Goal: Transaction & Acquisition: Obtain resource

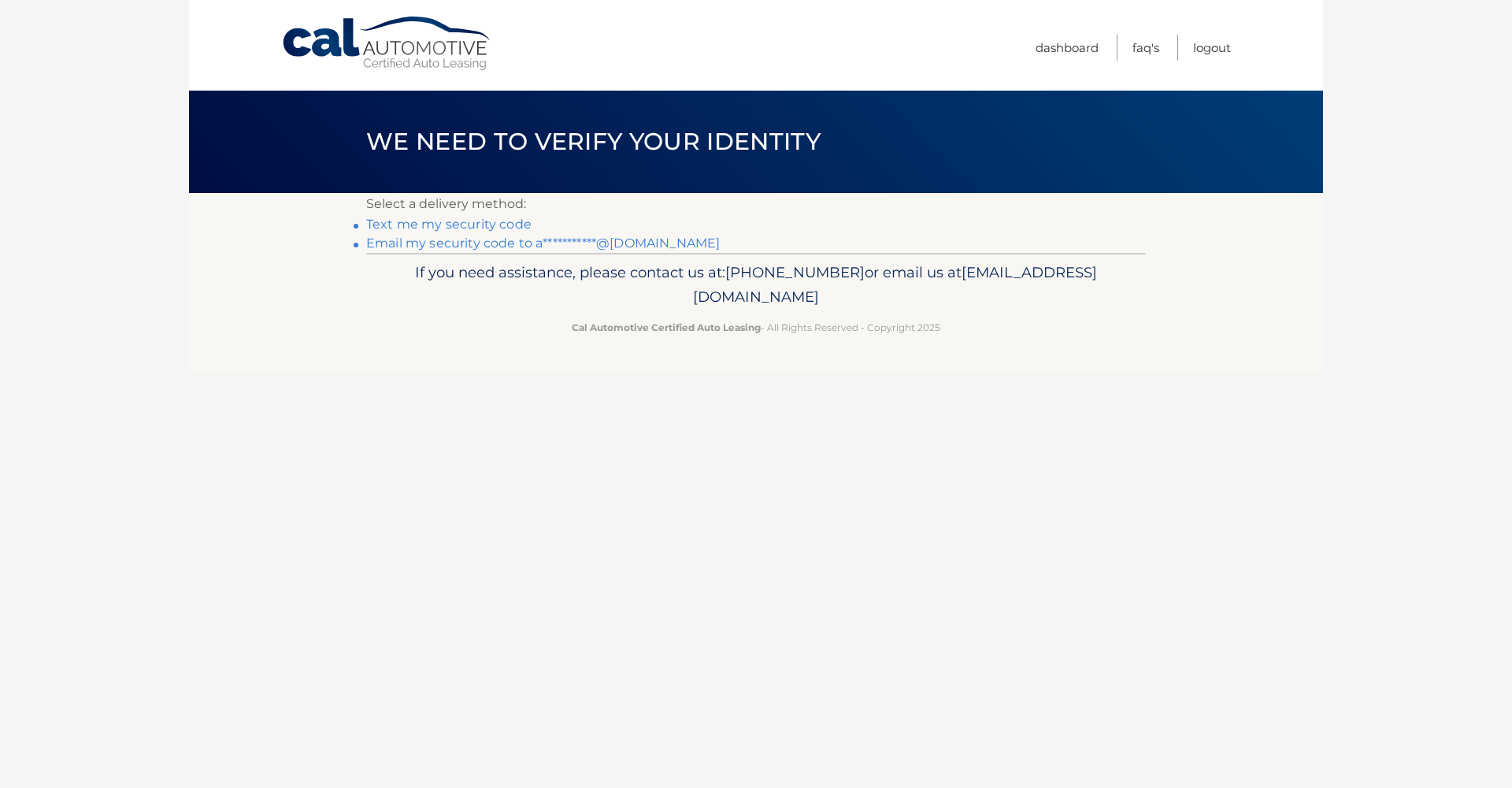
click at [443, 223] on link "Text me my security code" at bounding box center [449, 224] width 165 height 15
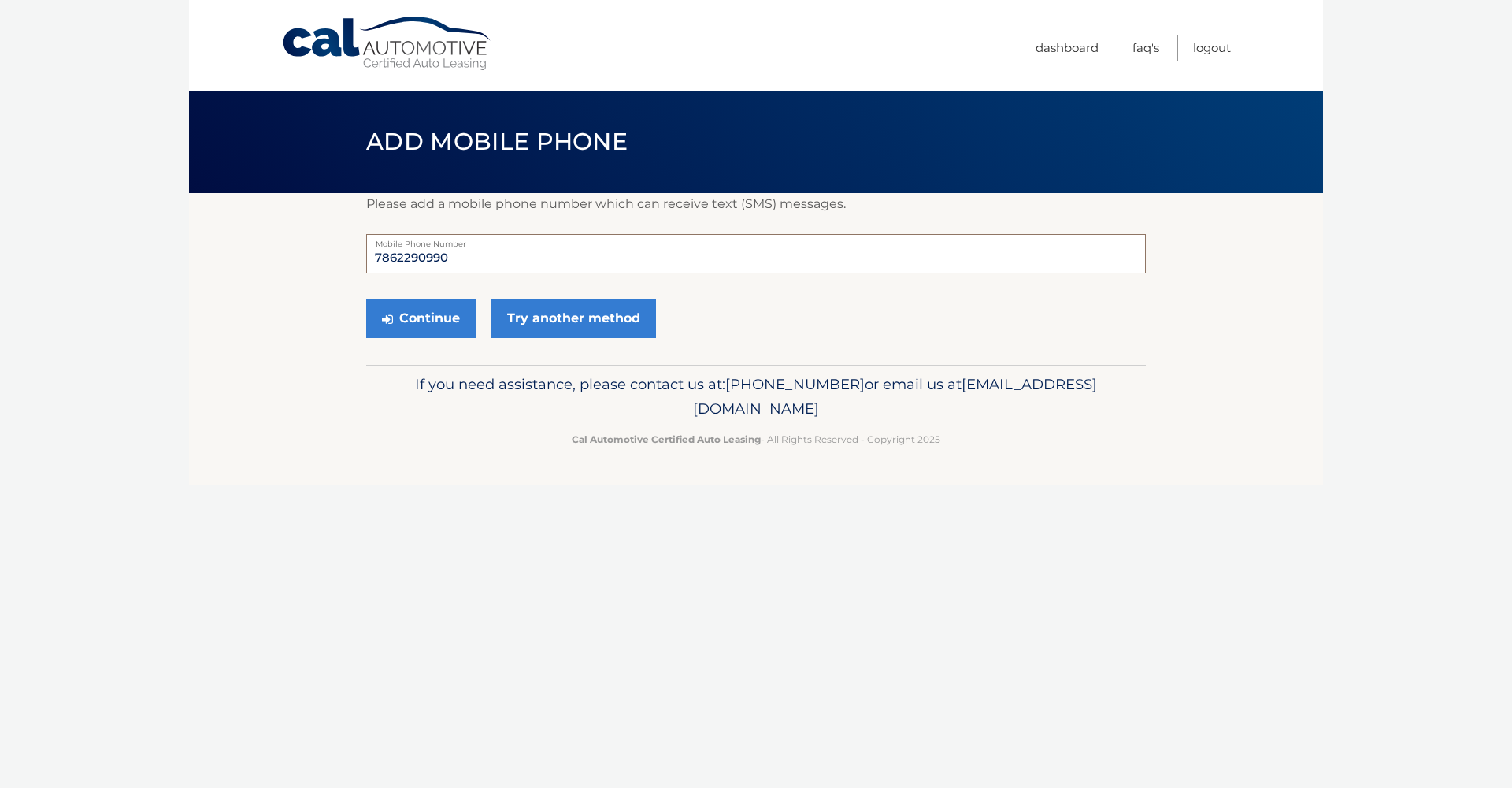
drag, startPoint x: 471, startPoint y: 261, endPoint x: 508, endPoint y: 265, distance: 37.2
click at [471, 261] on input "7862290990" at bounding box center [756, 253] width 779 height 39
type input "7"
type input "3053377549"
click at [164, 463] on body "Cal Automotive Menu Dashboard FAQ's Logout" at bounding box center [756, 394] width 1512 height 788
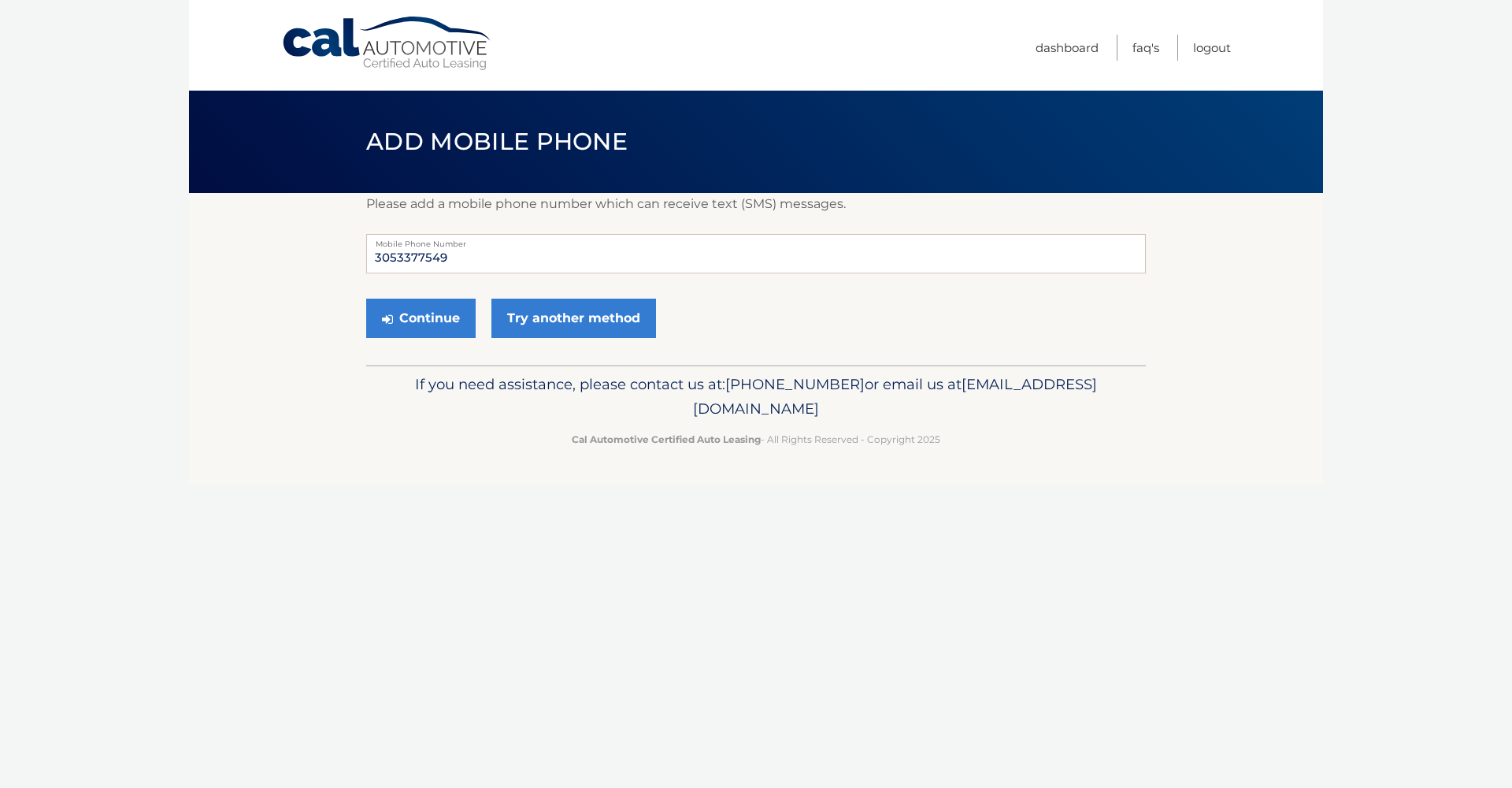
drag, startPoint x: 425, startPoint y: 323, endPoint x: 385, endPoint y: 355, distance: 51.2
click at [425, 323] on button "Continue" at bounding box center [421, 318] width 109 height 39
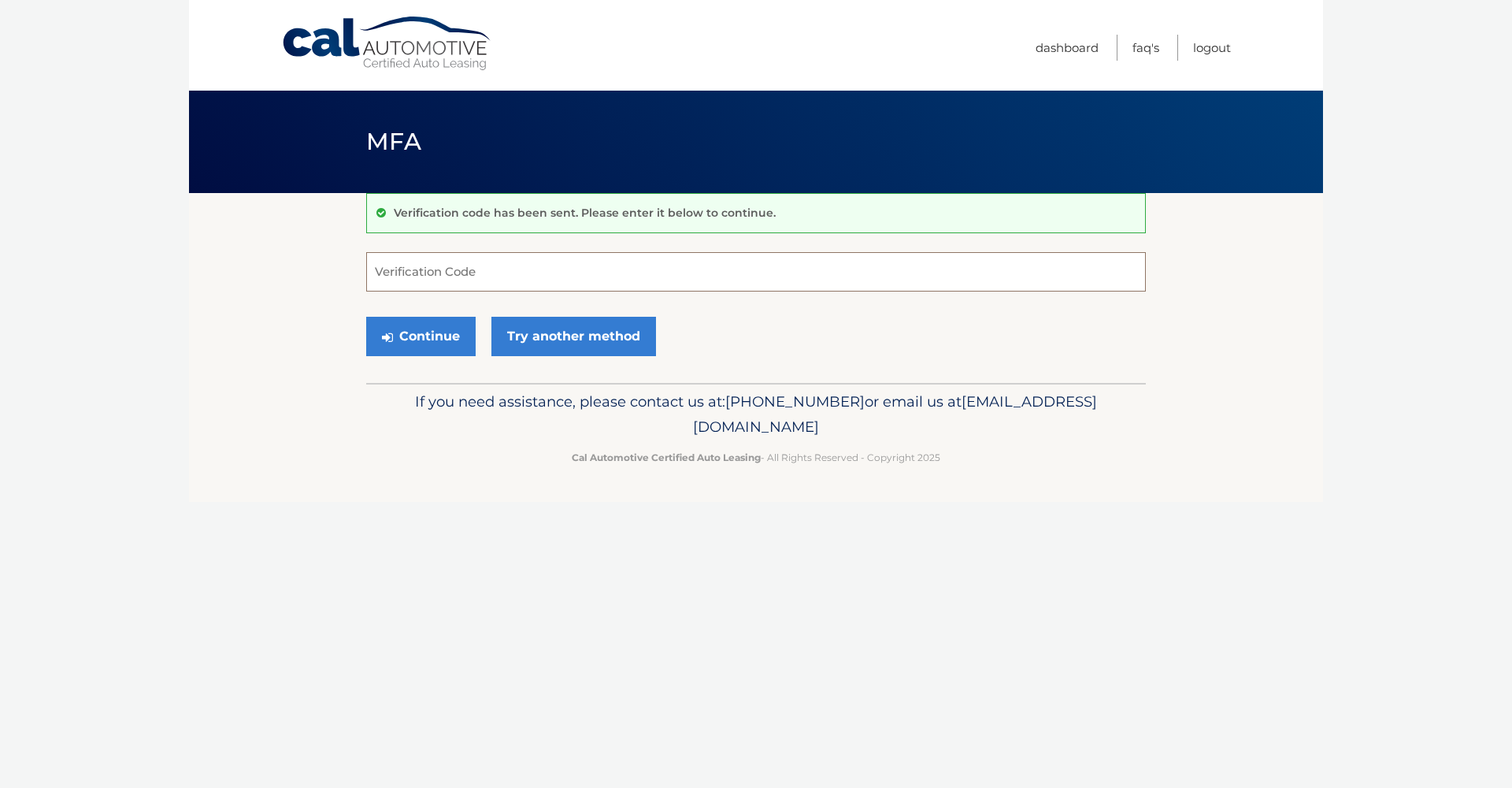
click at [527, 278] on input "Verification Code" at bounding box center [756, 272] width 779 height 39
type input "996707"
drag, startPoint x: 429, startPoint y: 336, endPoint x: 350, endPoint y: 446, distance: 135.4
click at [429, 339] on button "Continue" at bounding box center [421, 336] width 109 height 39
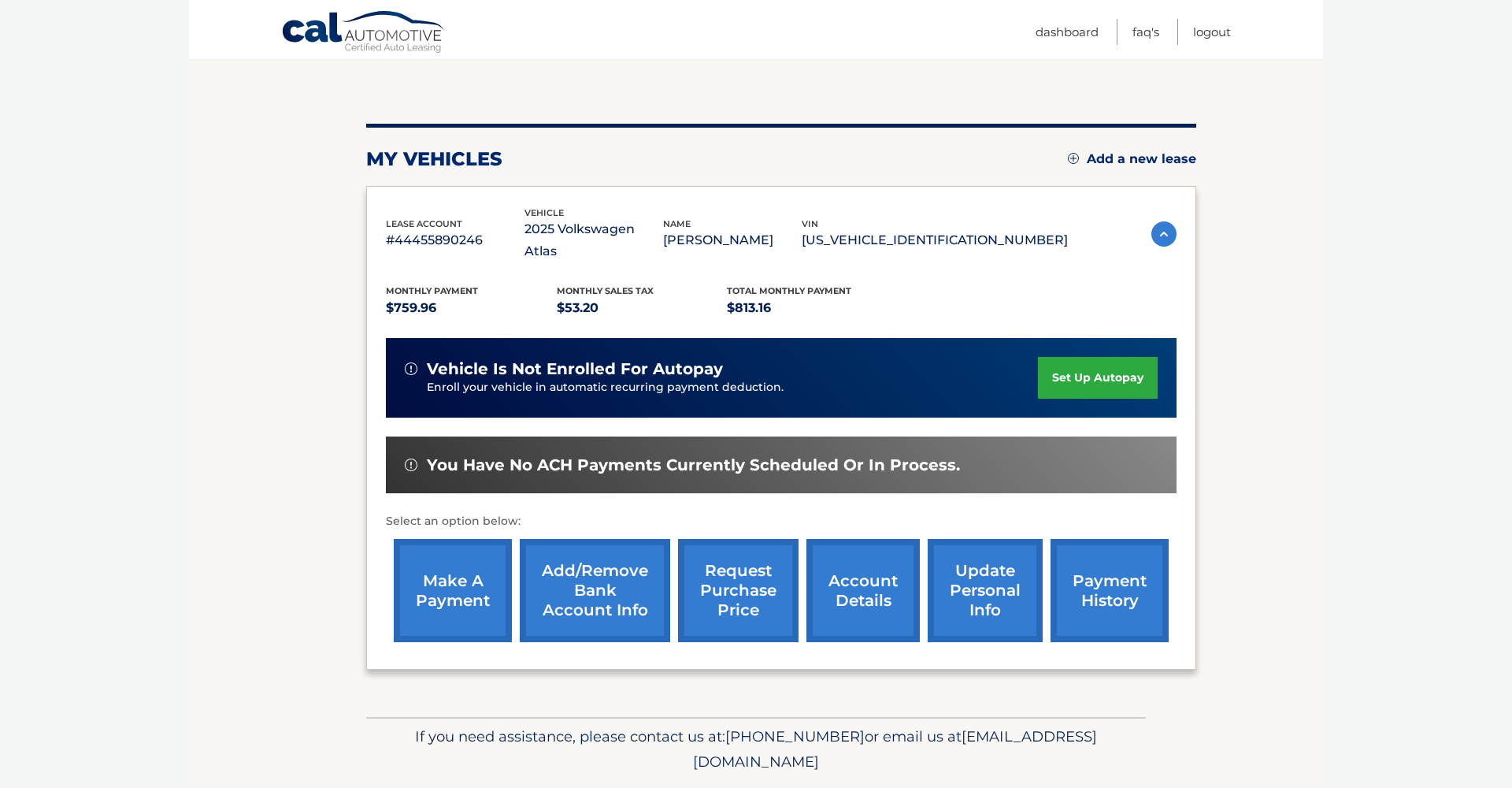
scroll to position [140, 0]
click at [737, 573] on link "request purchase price" at bounding box center [738, 590] width 121 height 103
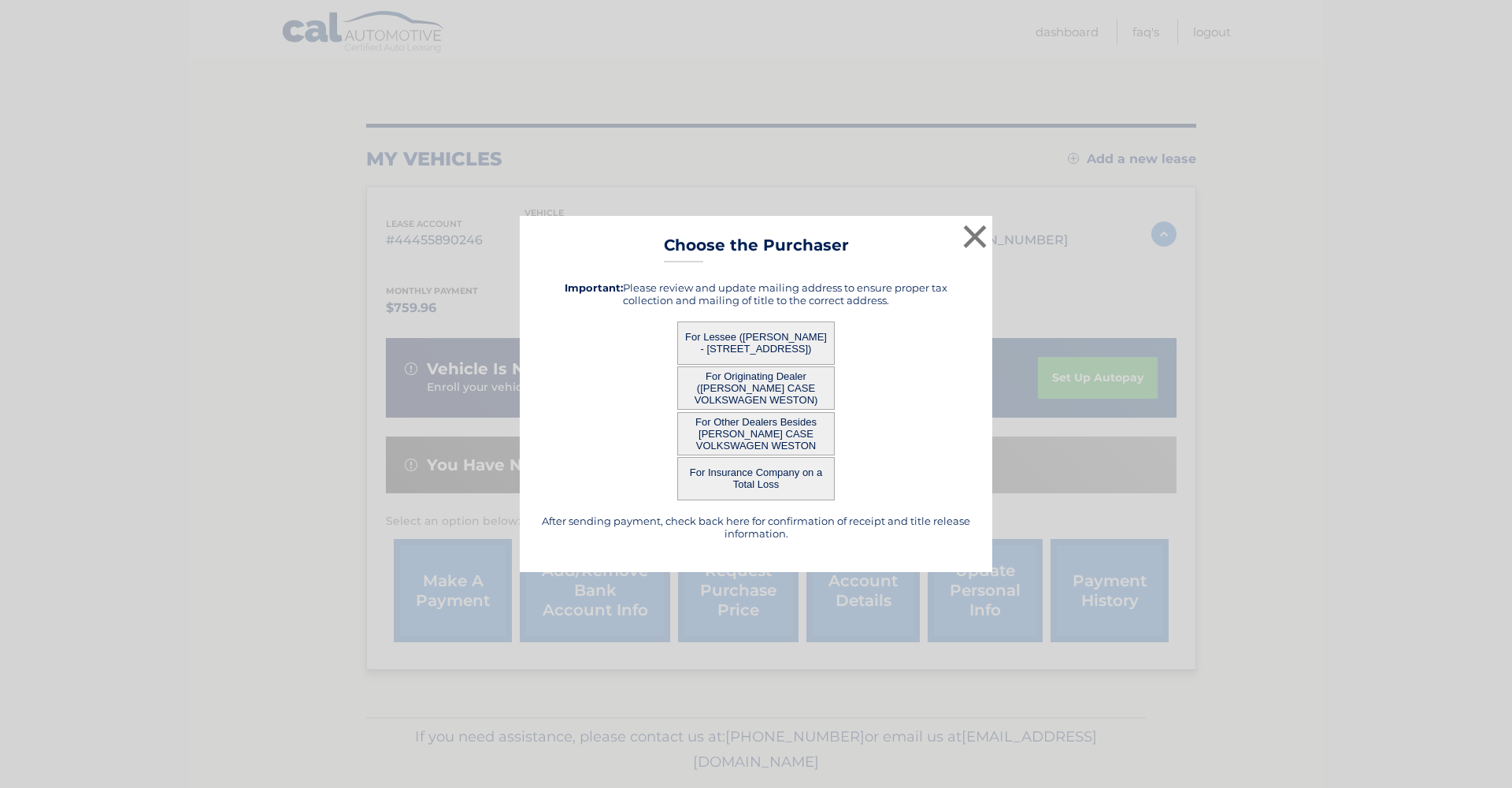
click at [753, 336] on button "For Lessee (ABEL DELGADO - 13479 SW 28TH ST, , MIAMI FL 33175, FL 33175)" at bounding box center [756, 342] width 158 height 44
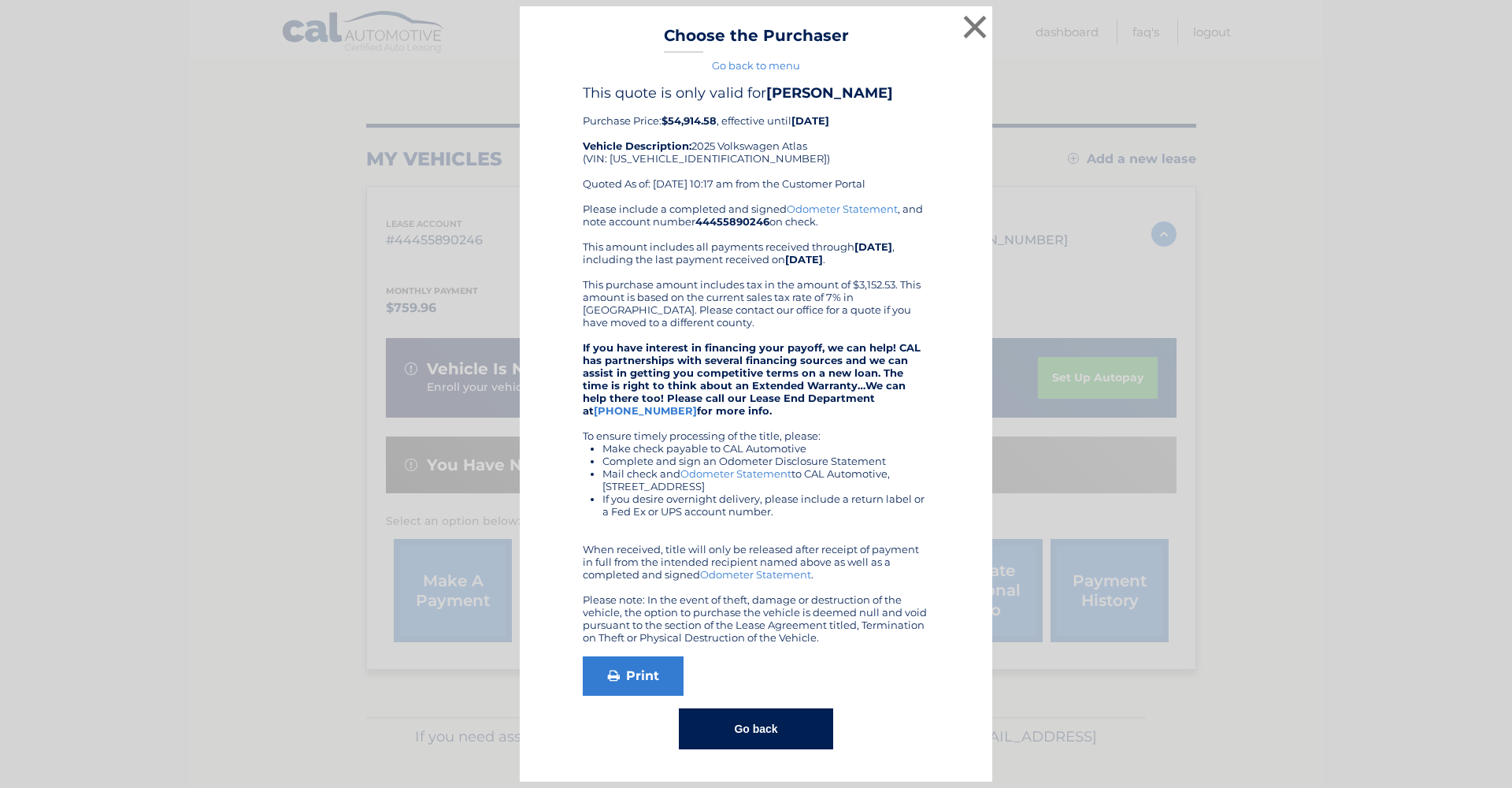
drag, startPoint x: 770, startPoint y: 728, endPoint x: 977, endPoint y: 734, distance: 207.1
click at [770, 728] on button "Go back" at bounding box center [756, 729] width 154 height 41
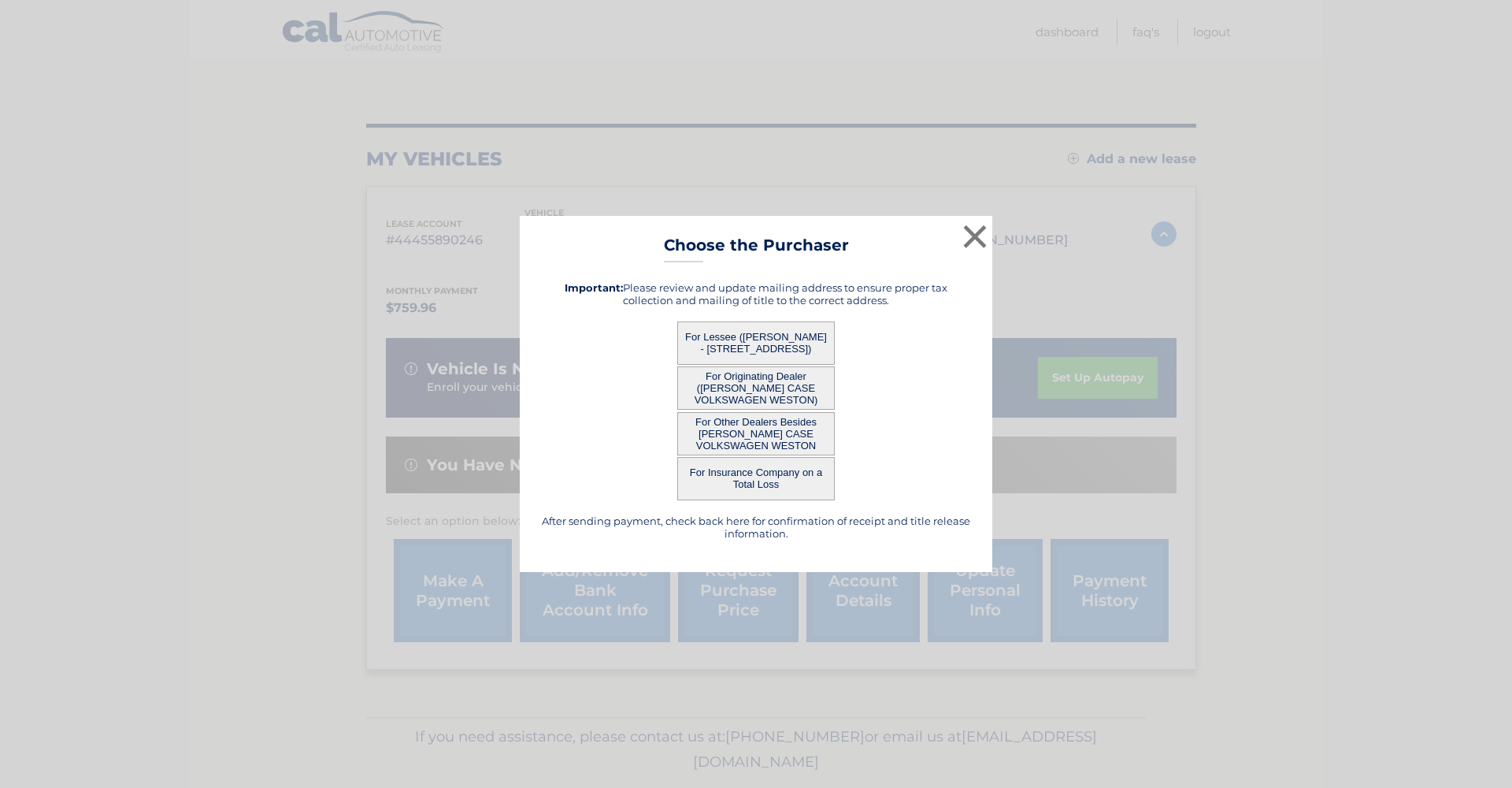
drag, startPoint x: 980, startPoint y: 238, endPoint x: 1057, endPoint y: 307, distance: 103.4
click at [980, 239] on button "×" at bounding box center [975, 237] width 32 height 32
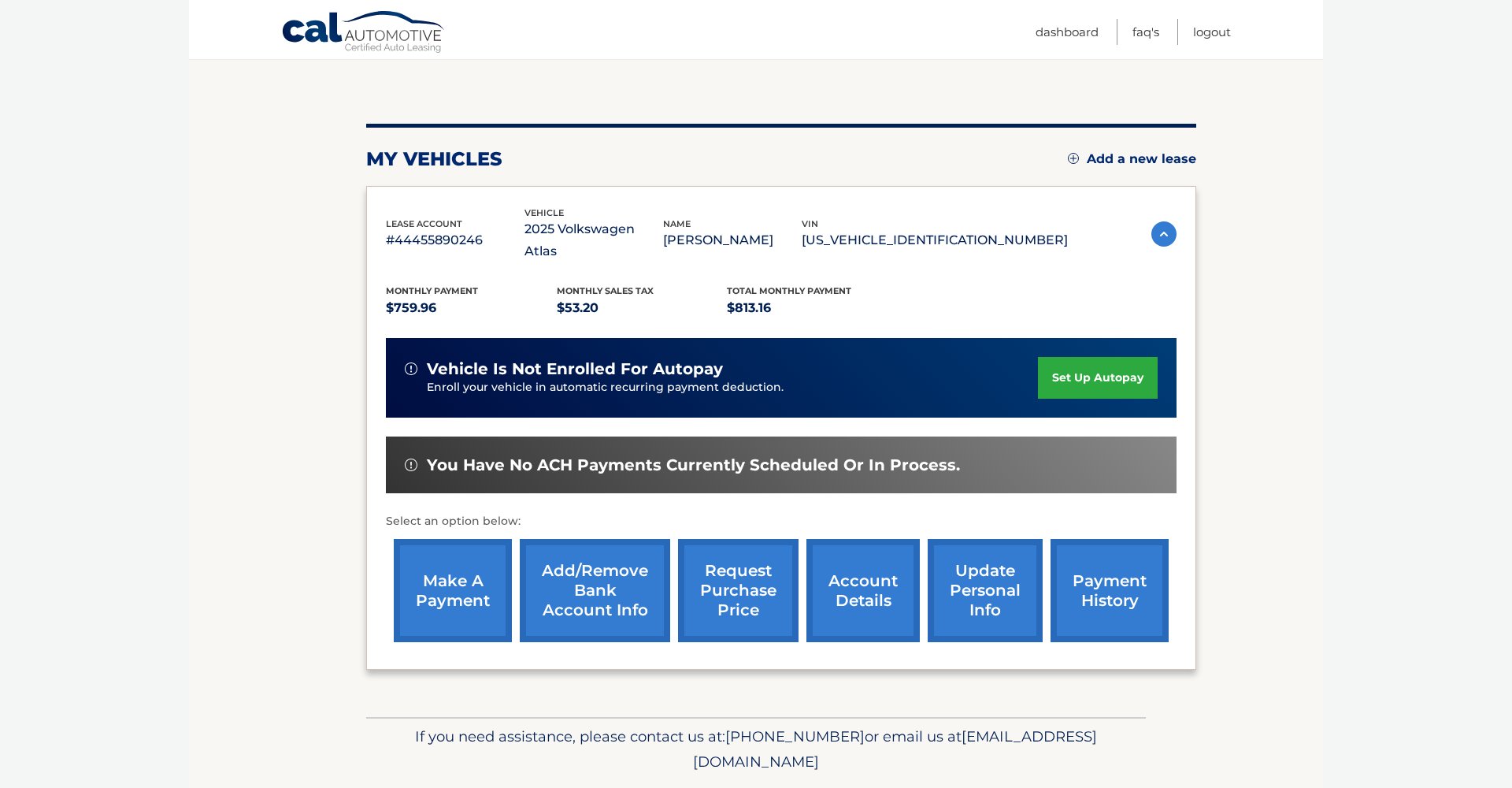
click at [883, 580] on link "account details" at bounding box center [863, 590] width 113 height 103
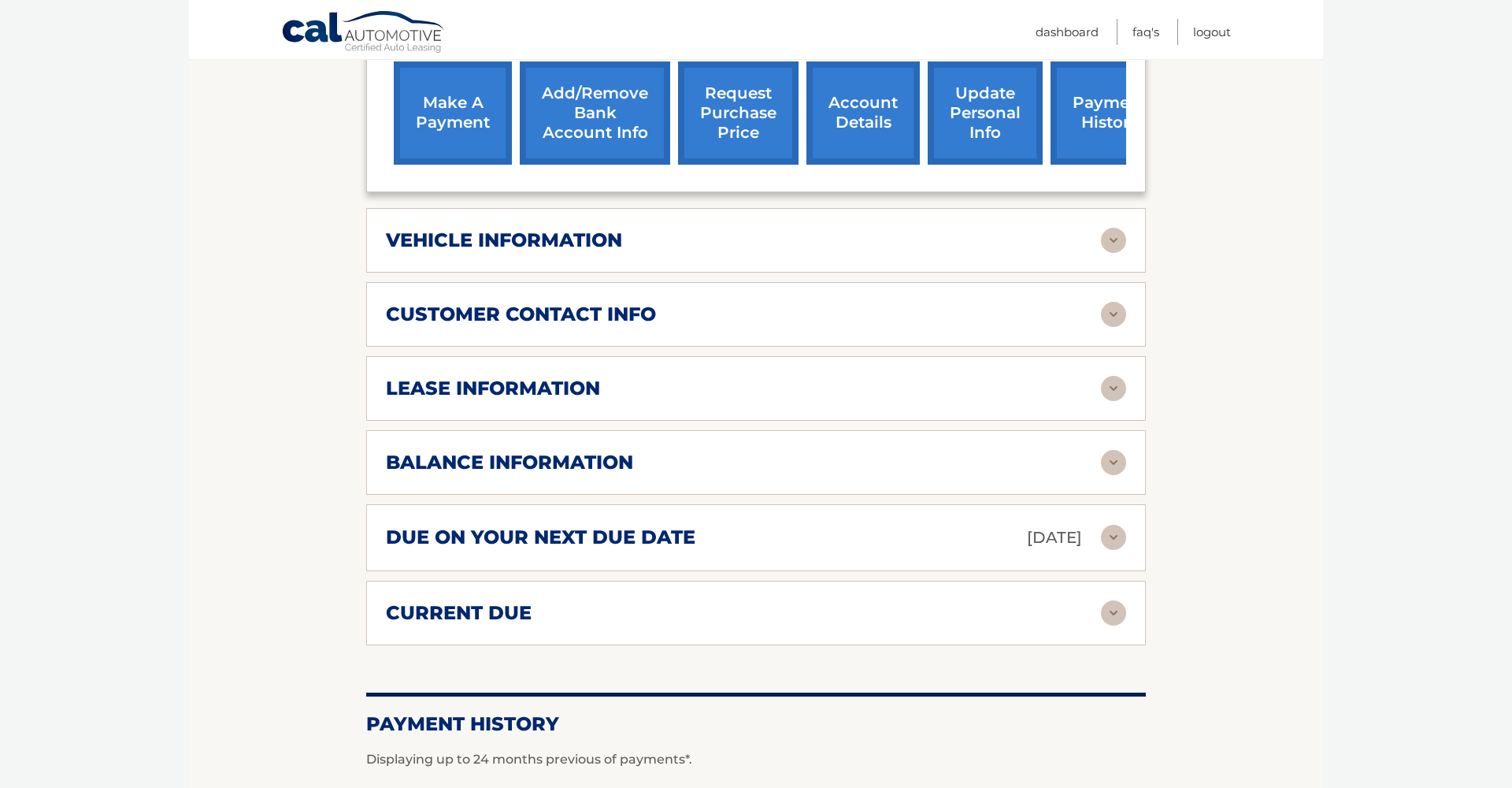
scroll to position [647, 0]
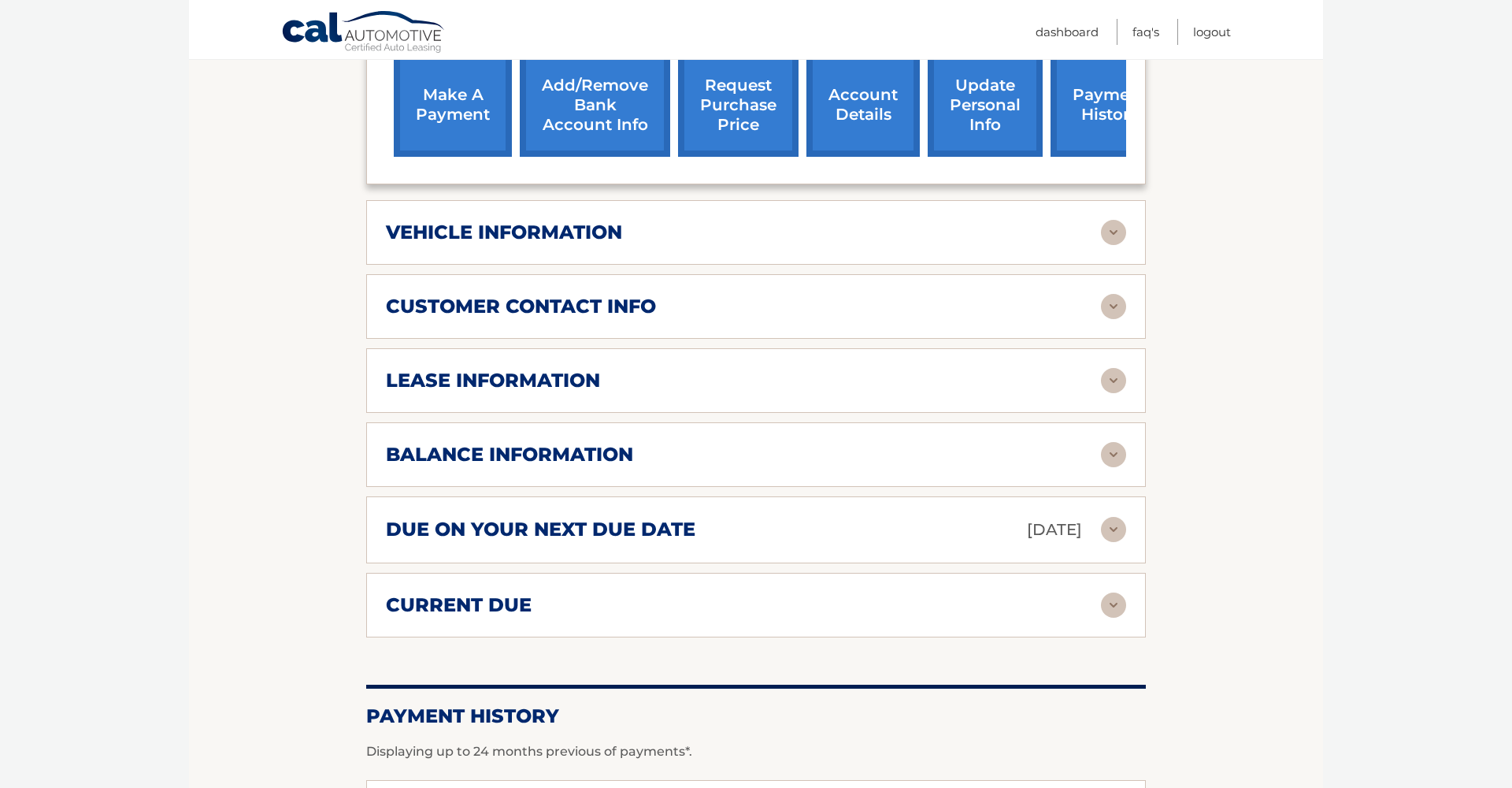
drag, startPoint x: 1121, startPoint y: 429, endPoint x: 1134, endPoint y: 435, distance: 14.3
click at [1121, 442] on img at bounding box center [1113, 454] width 25 height 25
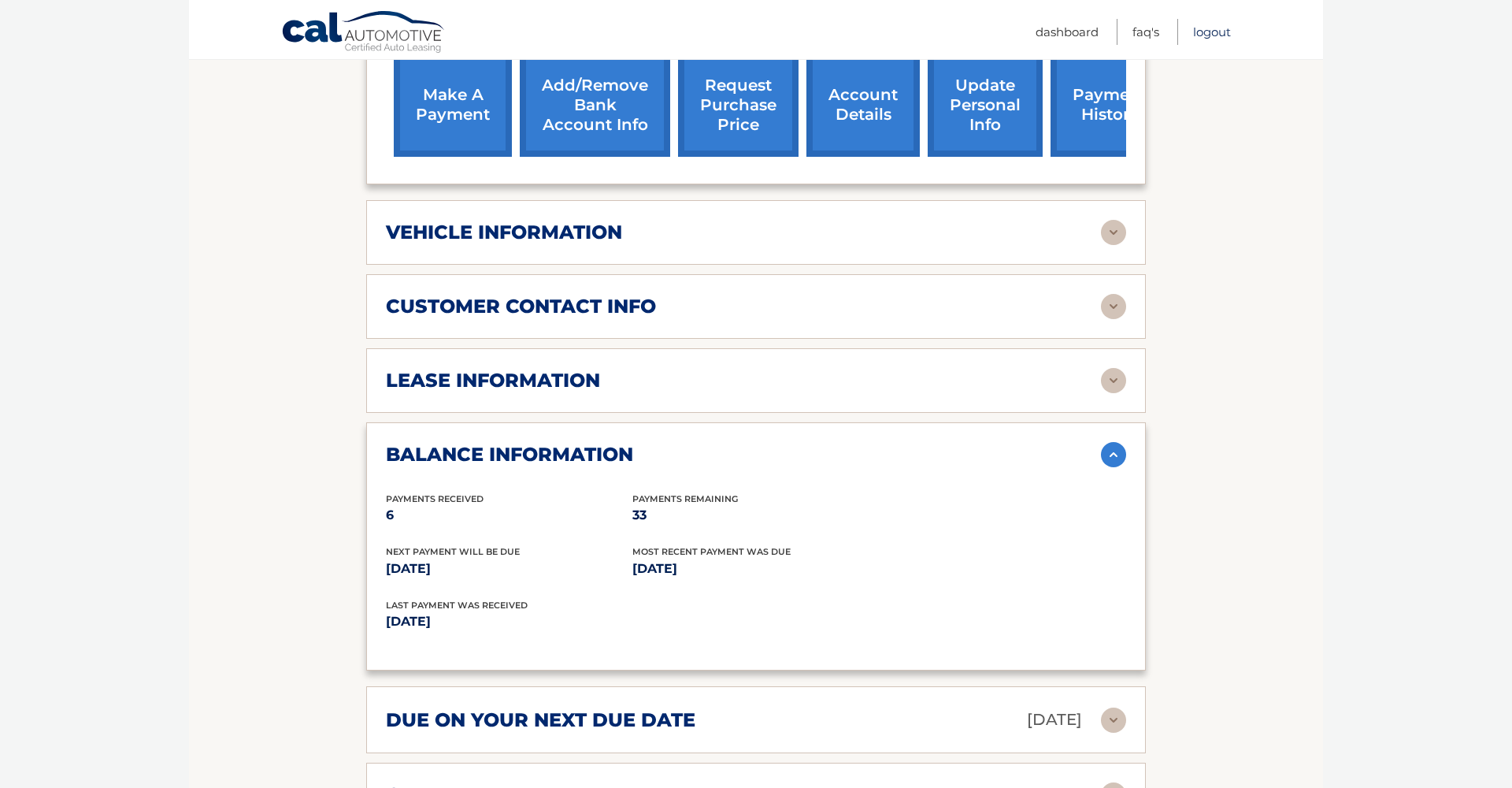
click at [1211, 35] on link "Logout" at bounding box center [1211, 32] width 38 height 26
